Goal: Navigation & Orientation: Find specific page/section

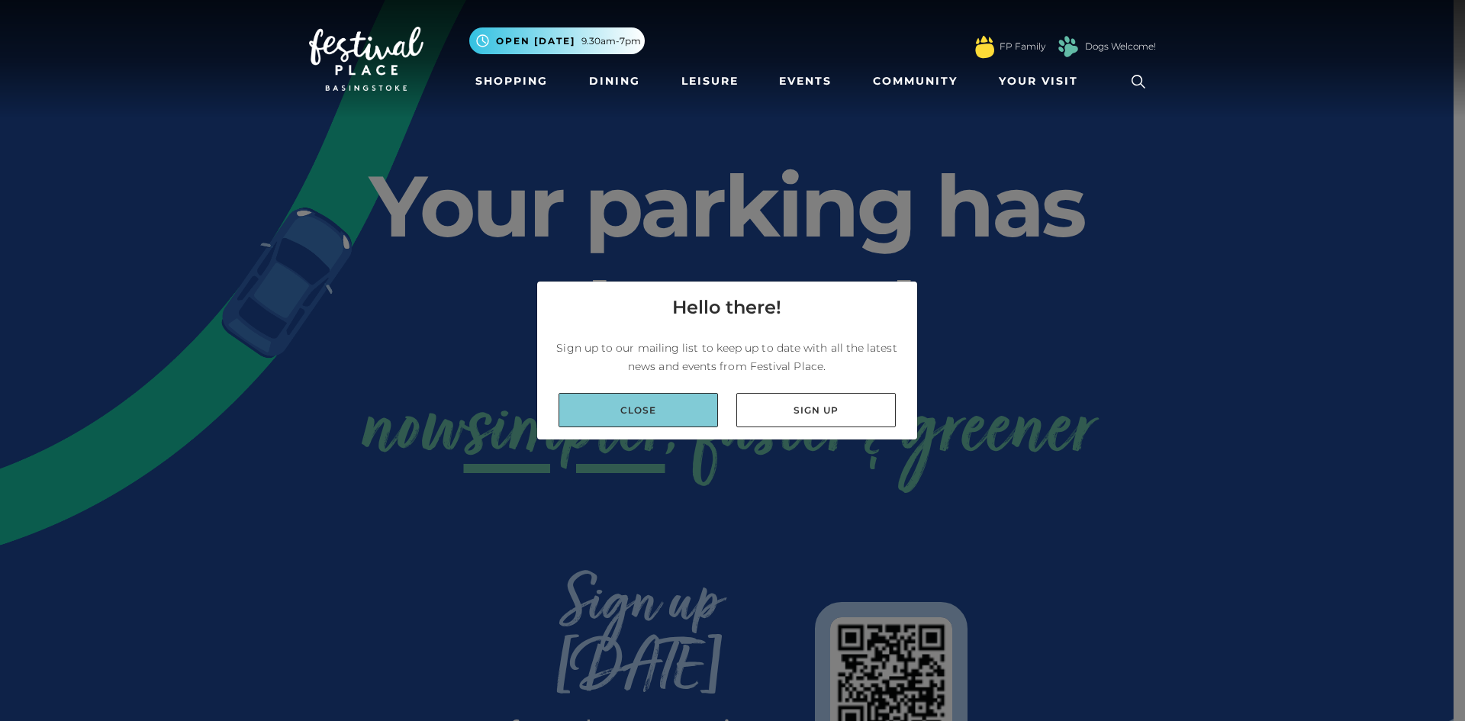
click at [668, 411] on link "Close" at bounding box center [638, 410] width 159 height 34
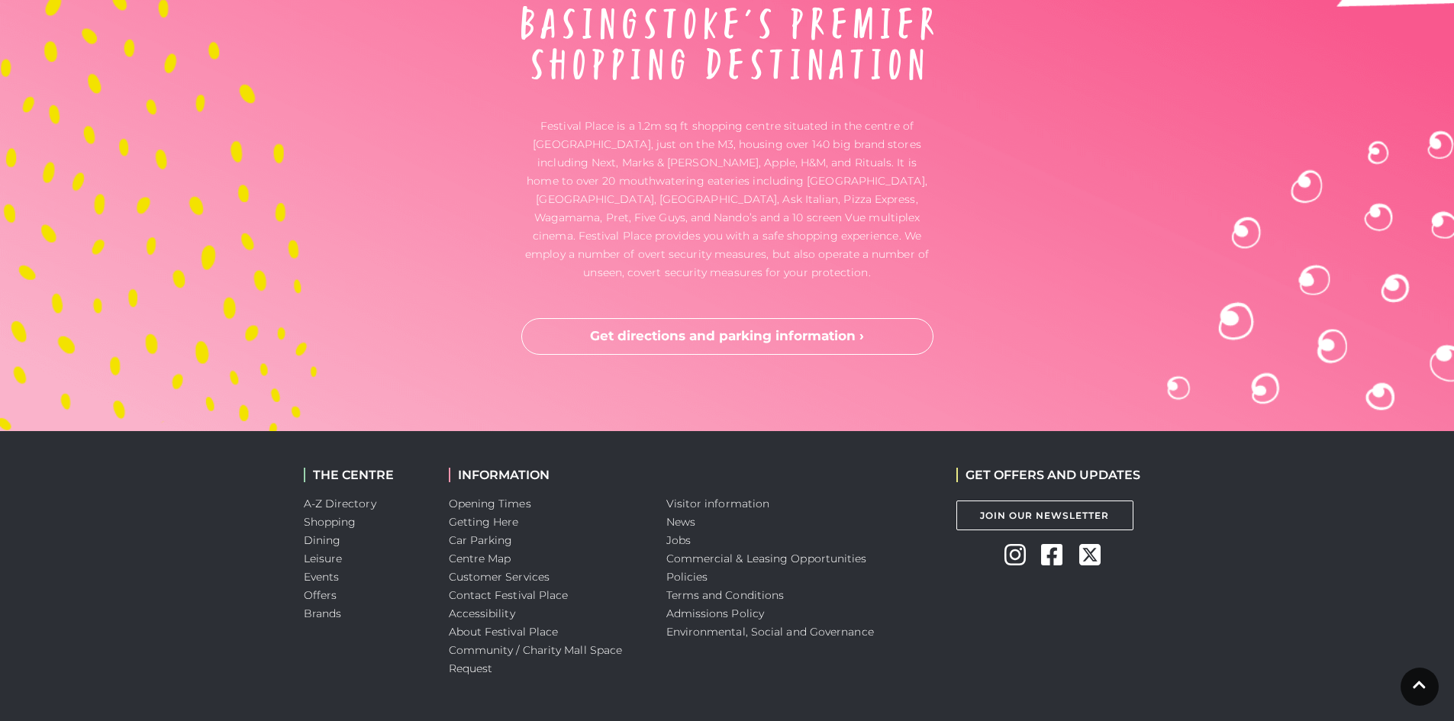
scroll to position [4009, 0]
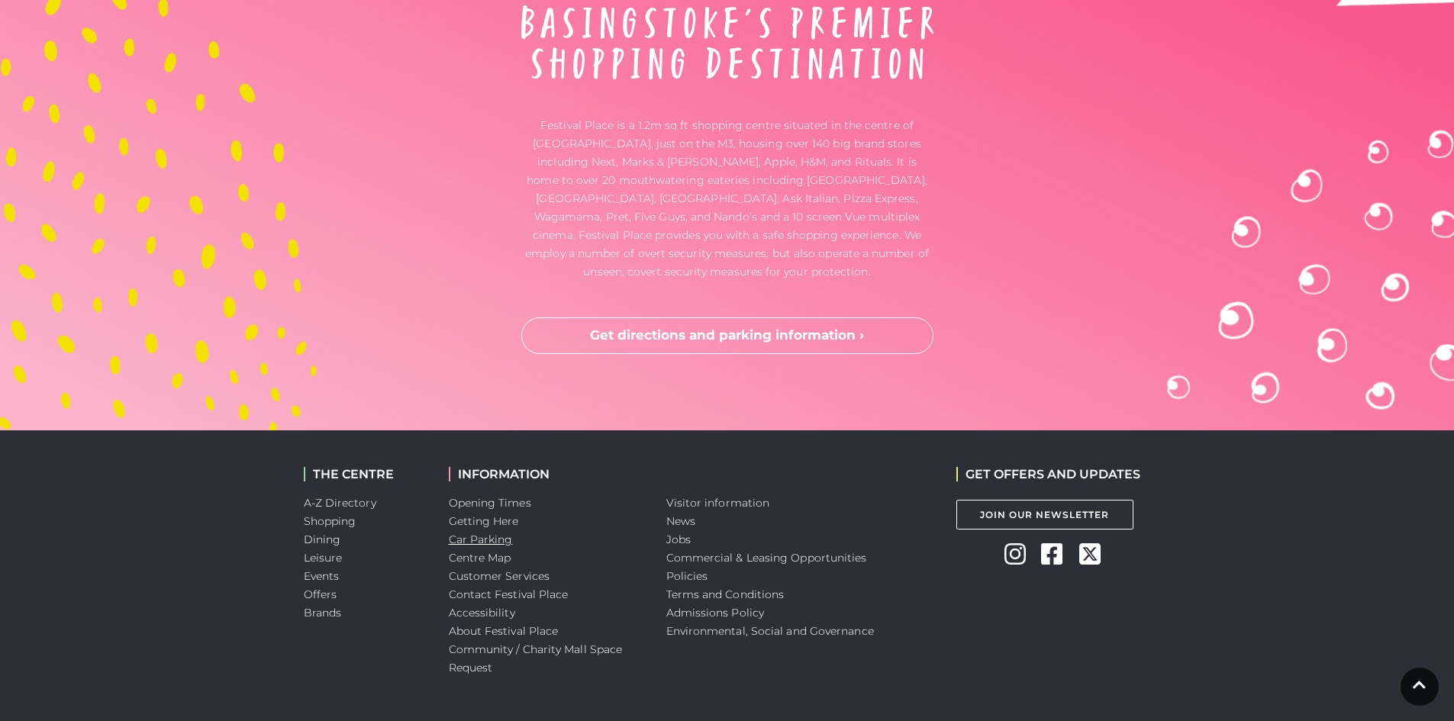
click at [494, 533] on link "Car Parking" at bounding box center [481, 540] width 64 height 14
click at [351, 514] on link "Shopping" at bounding box center [330, 521] width 53 height 14
click at [316, 606] on link "Brands" at bounding box center [323, 613] width 38 height 14
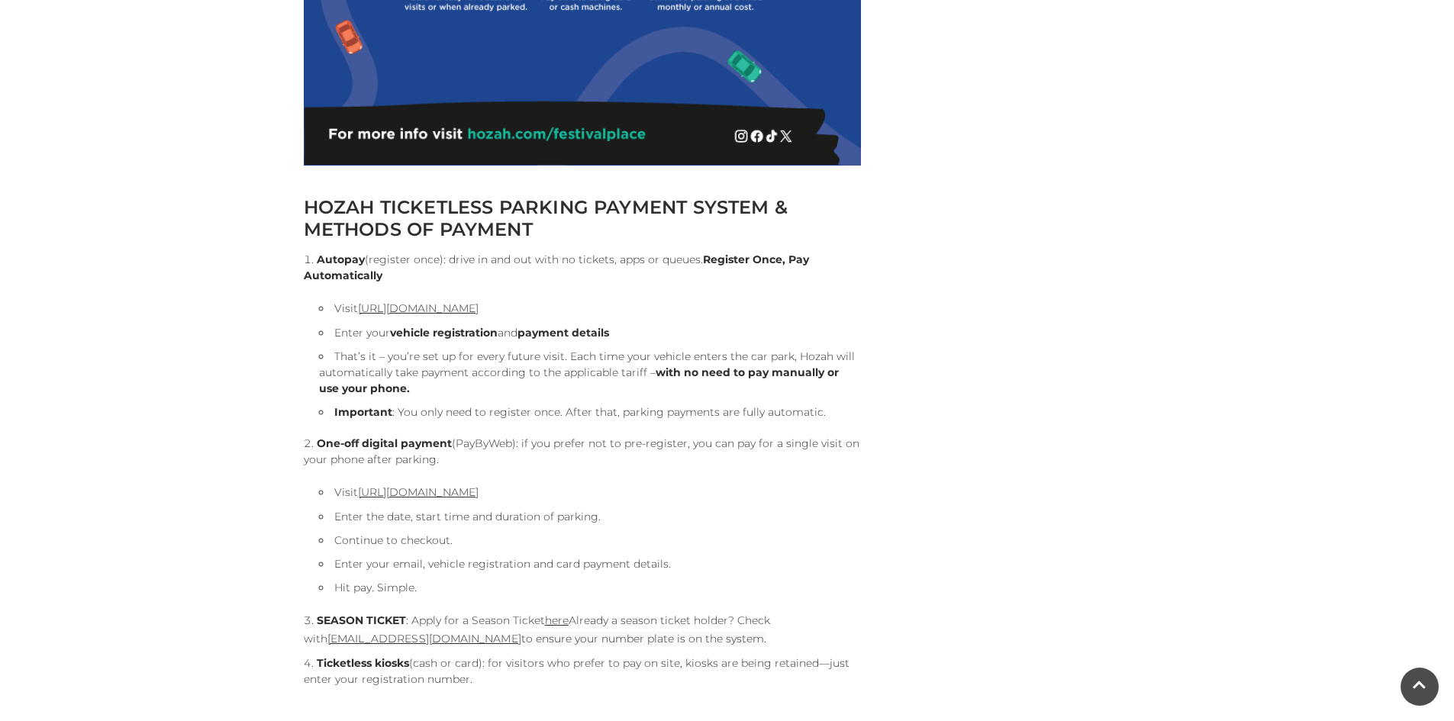
scroll to position [1444, 0]
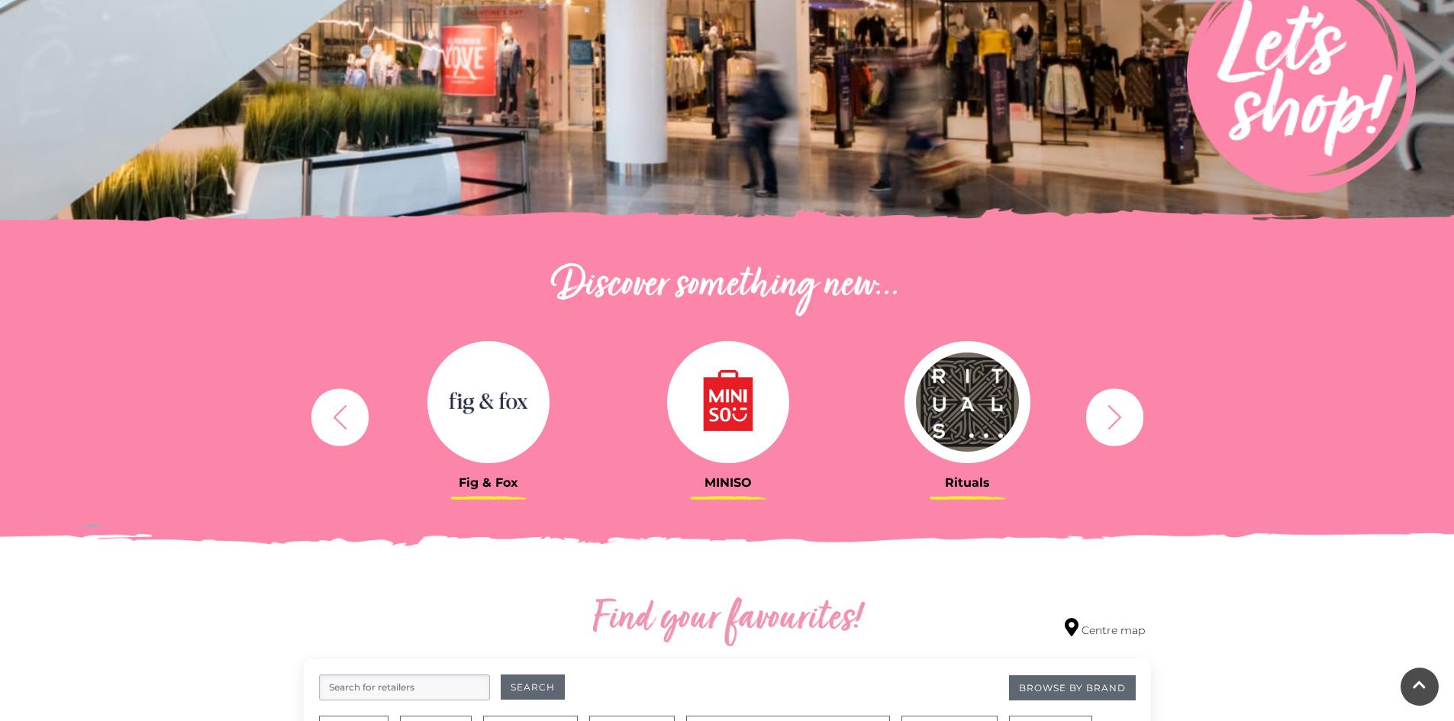
scroll to position [304, 0]
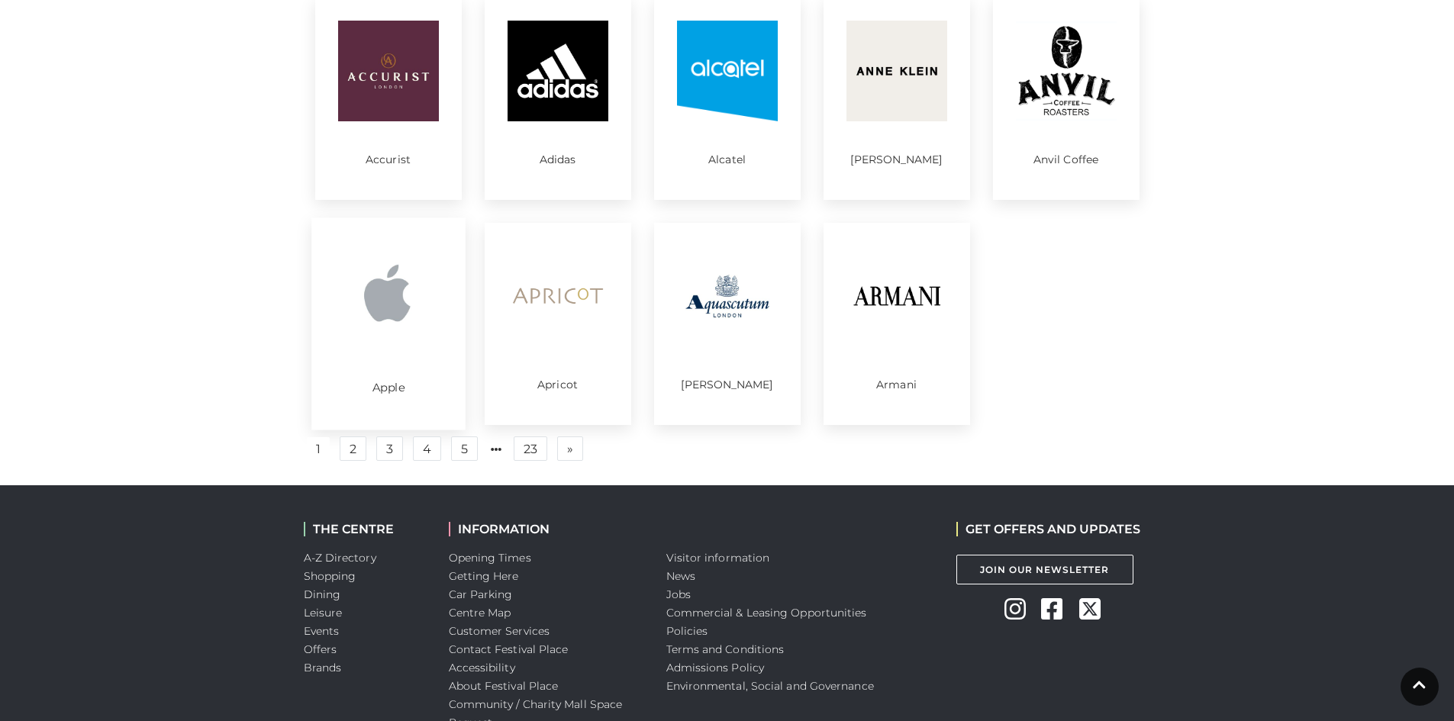
click at [427, 313] on img at bounding box center [388, 295] width 106 height 106
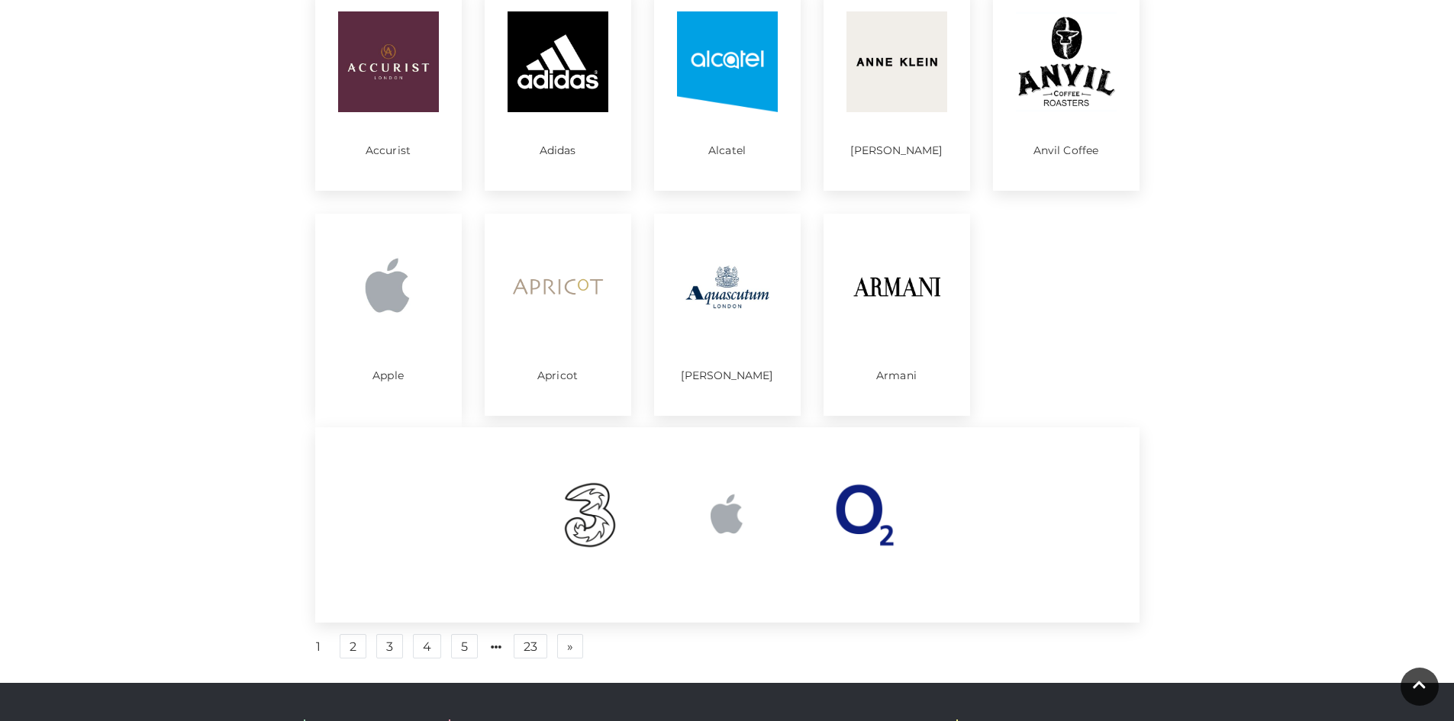
scroll to position [762, 0]
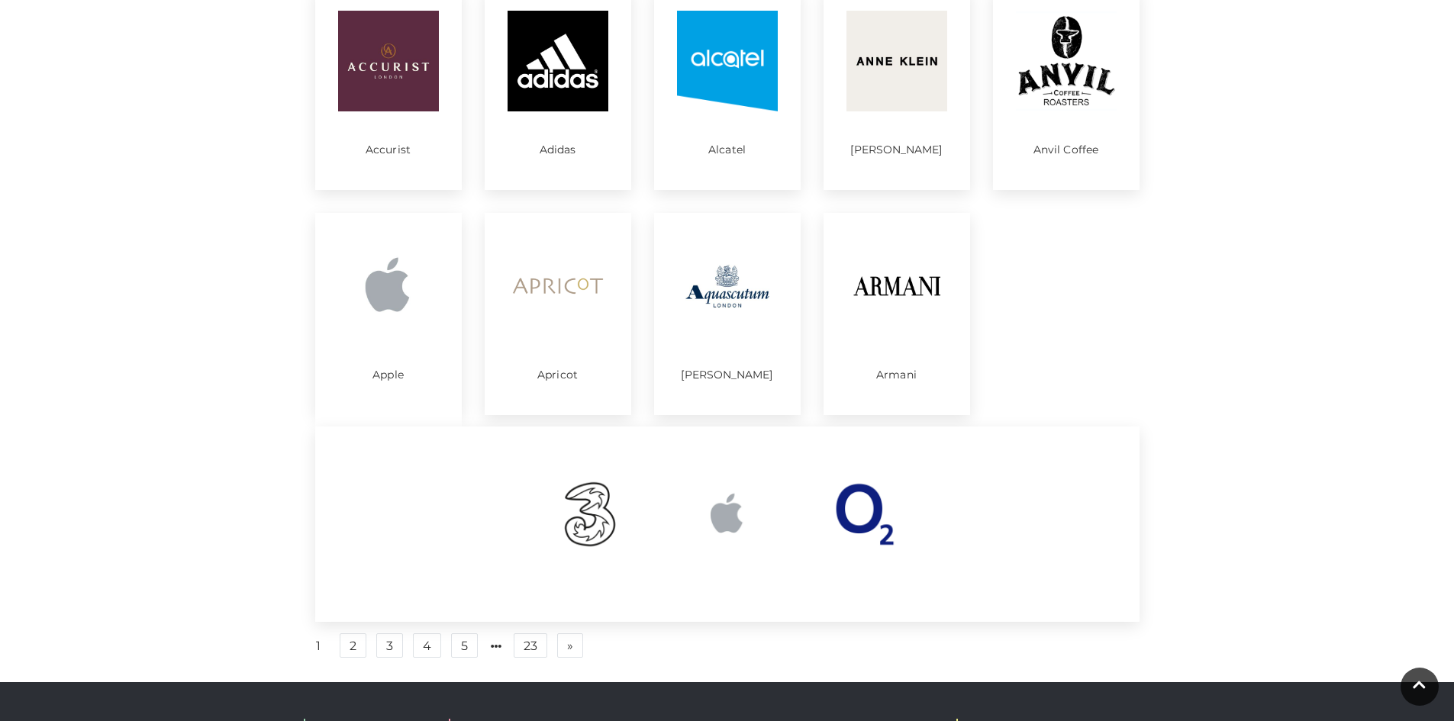
click at [742, 508] on img at bounding box center [727, 515] width 92 height 92
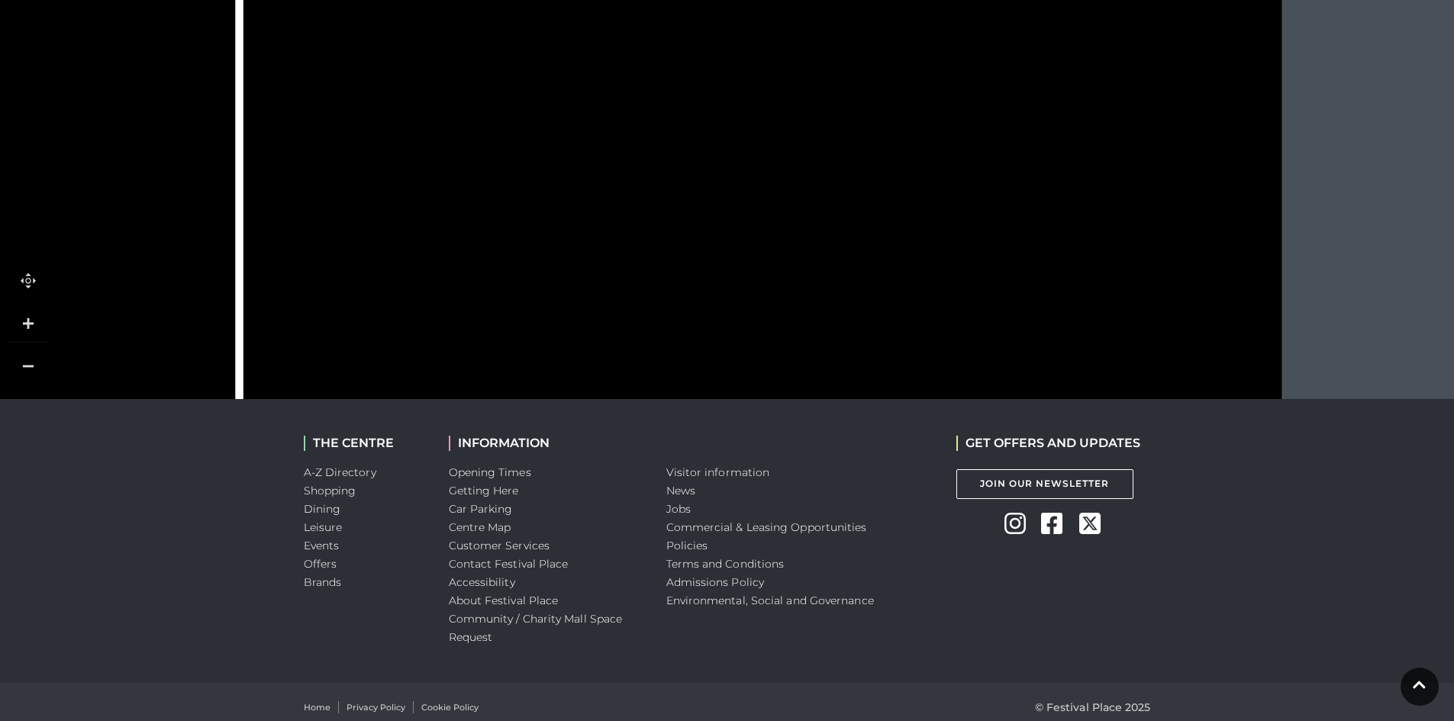
scroll to position [1116, 0]
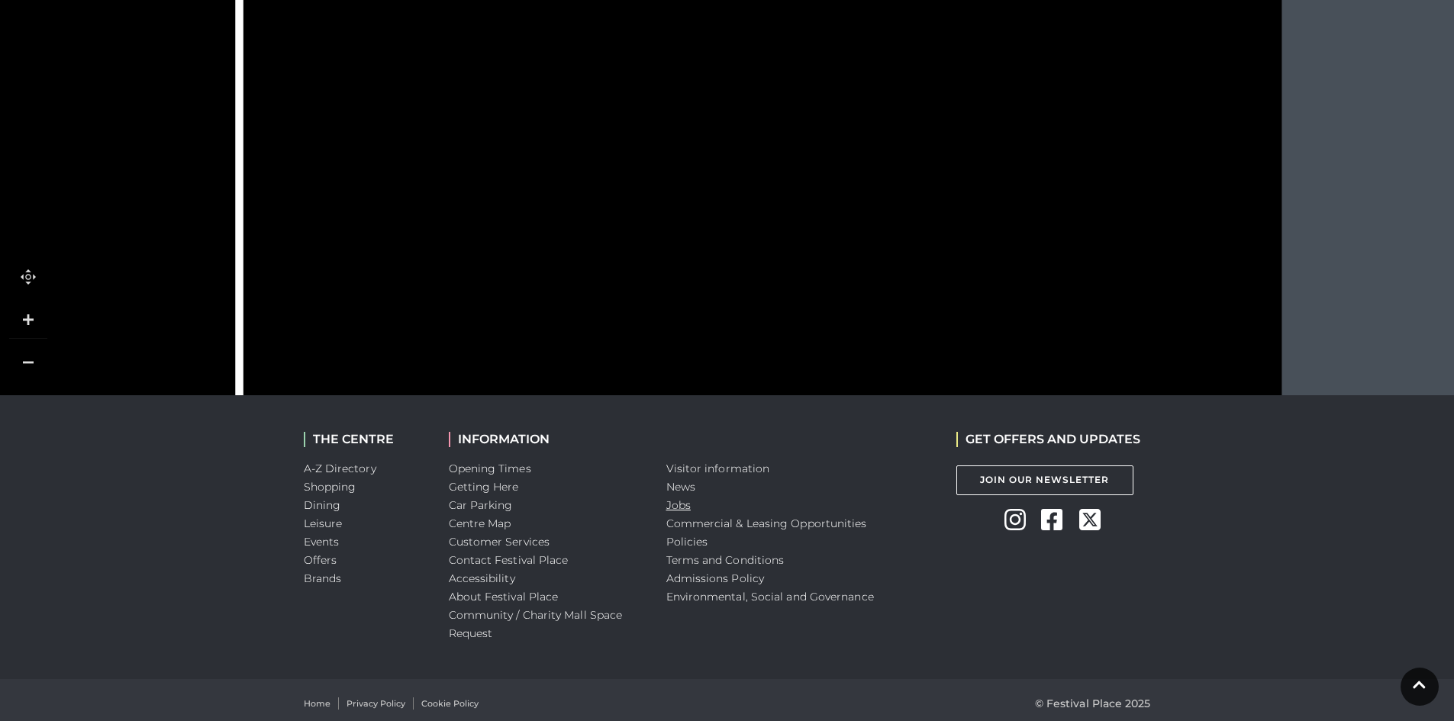
click at [667, 498] on link "Jobs" at bounding box center [678, 505] width 24 height 14
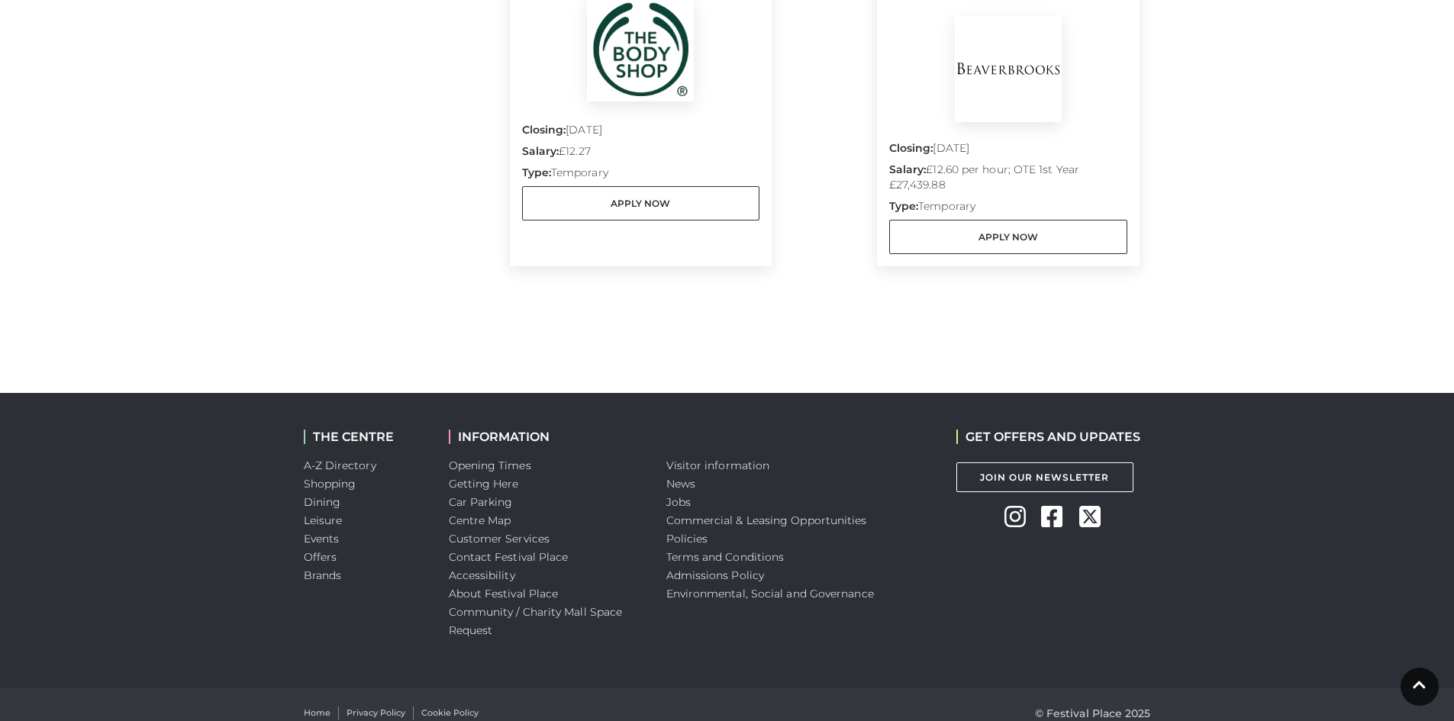
scroll to position [1554, 0]
